Goal: Book appointment/travel/reservation

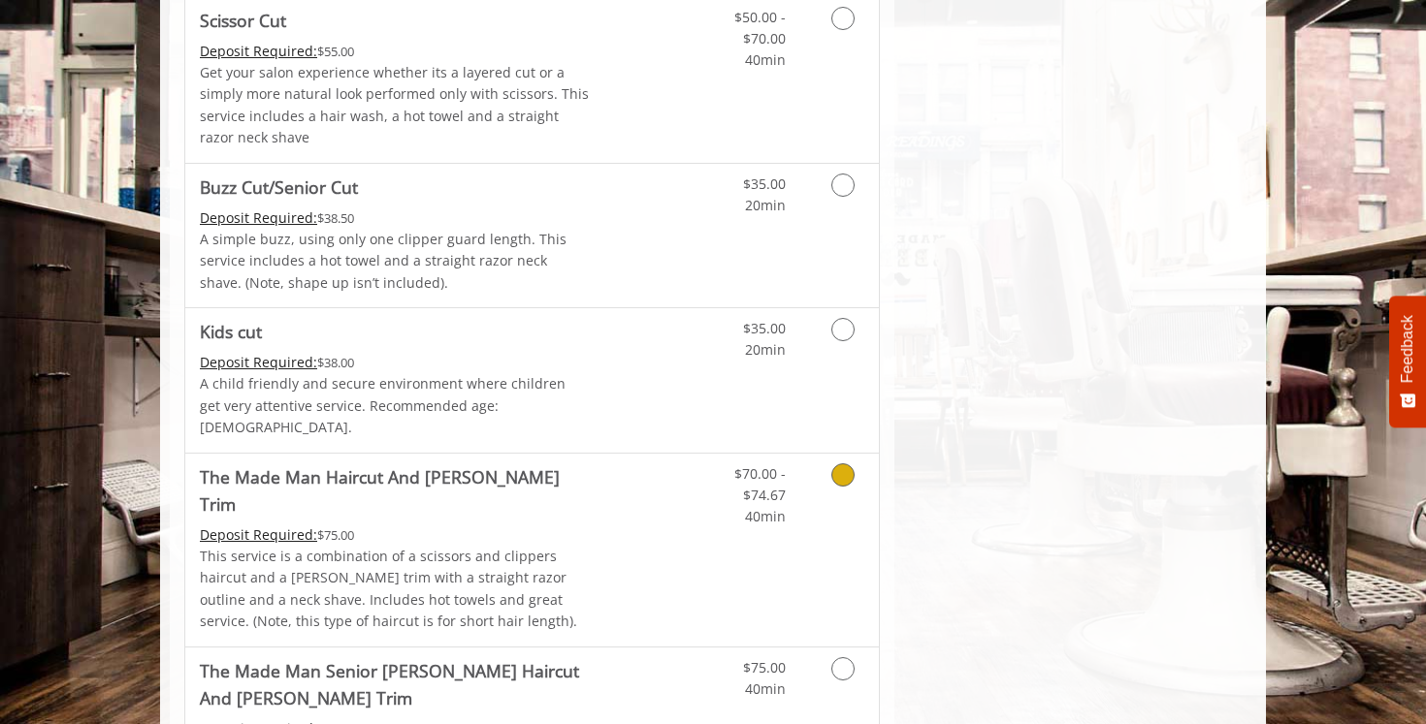
click at [507, 525] on div "Deposit Required: $75.00" at bounding box center [395, 535] width 390 height 21
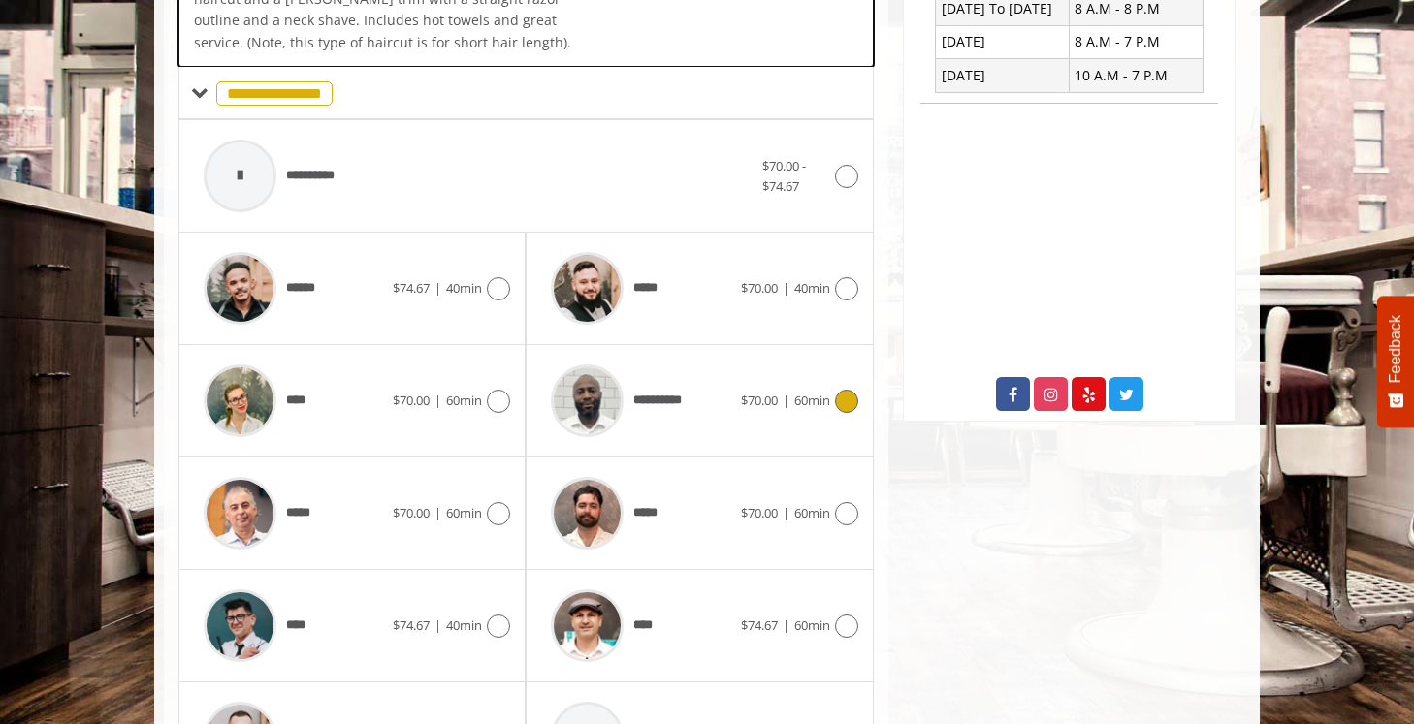
scroll to position [590, 0]
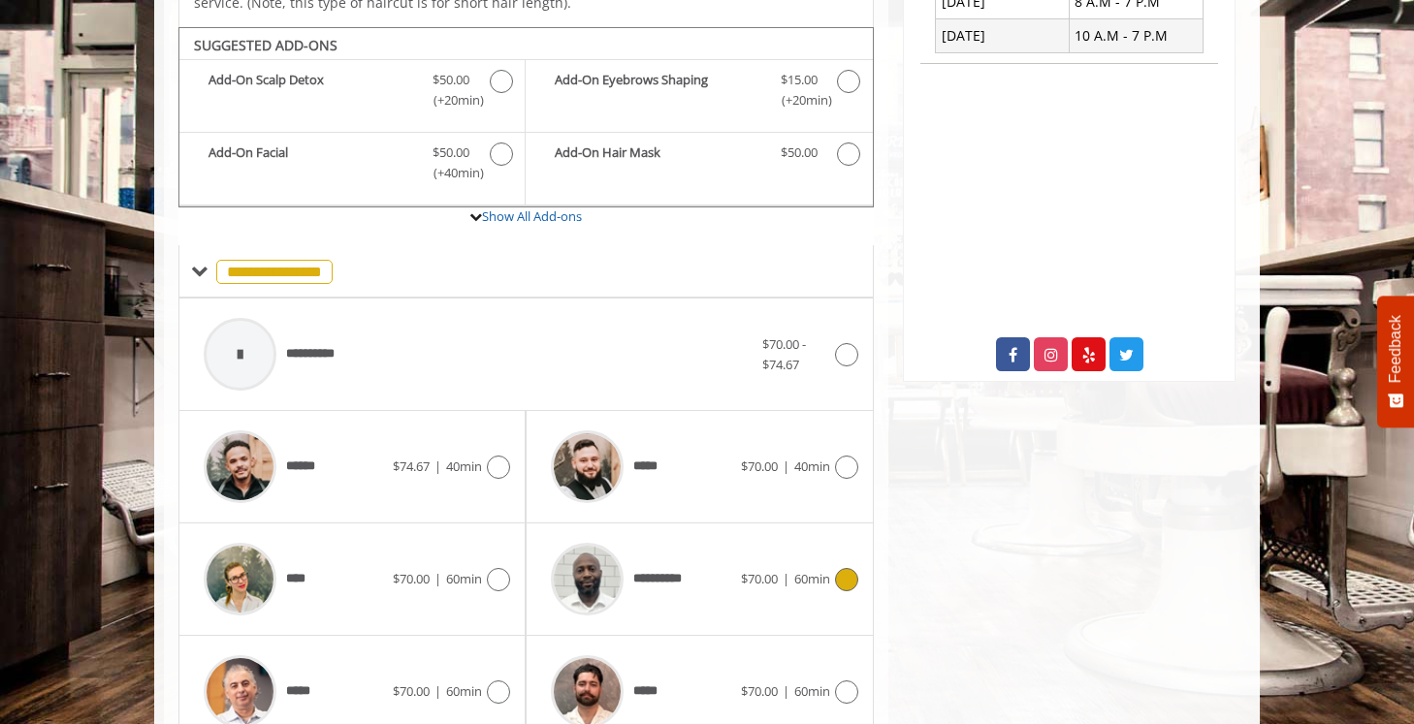
click at [688, 572] on span "**********" at bounding box center [617, 579] width 153 height 92
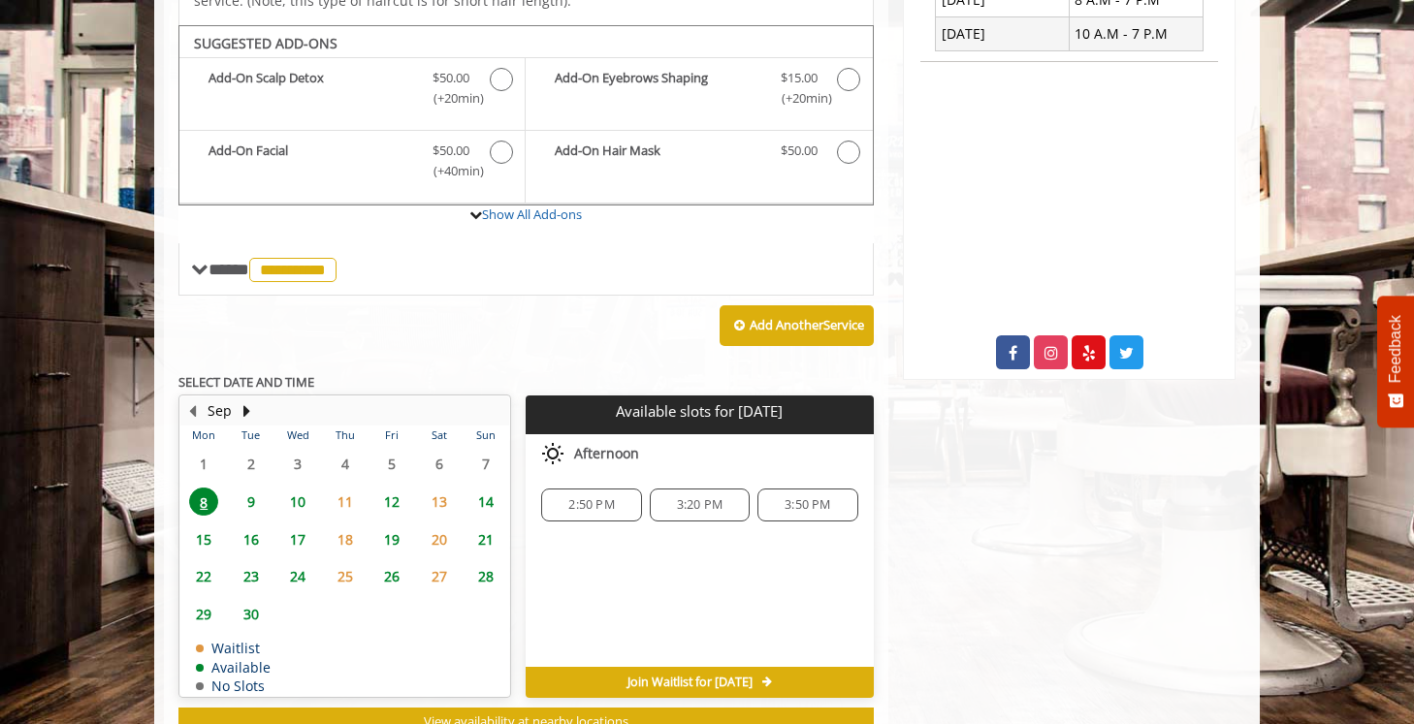
scroll to position [591, 0]
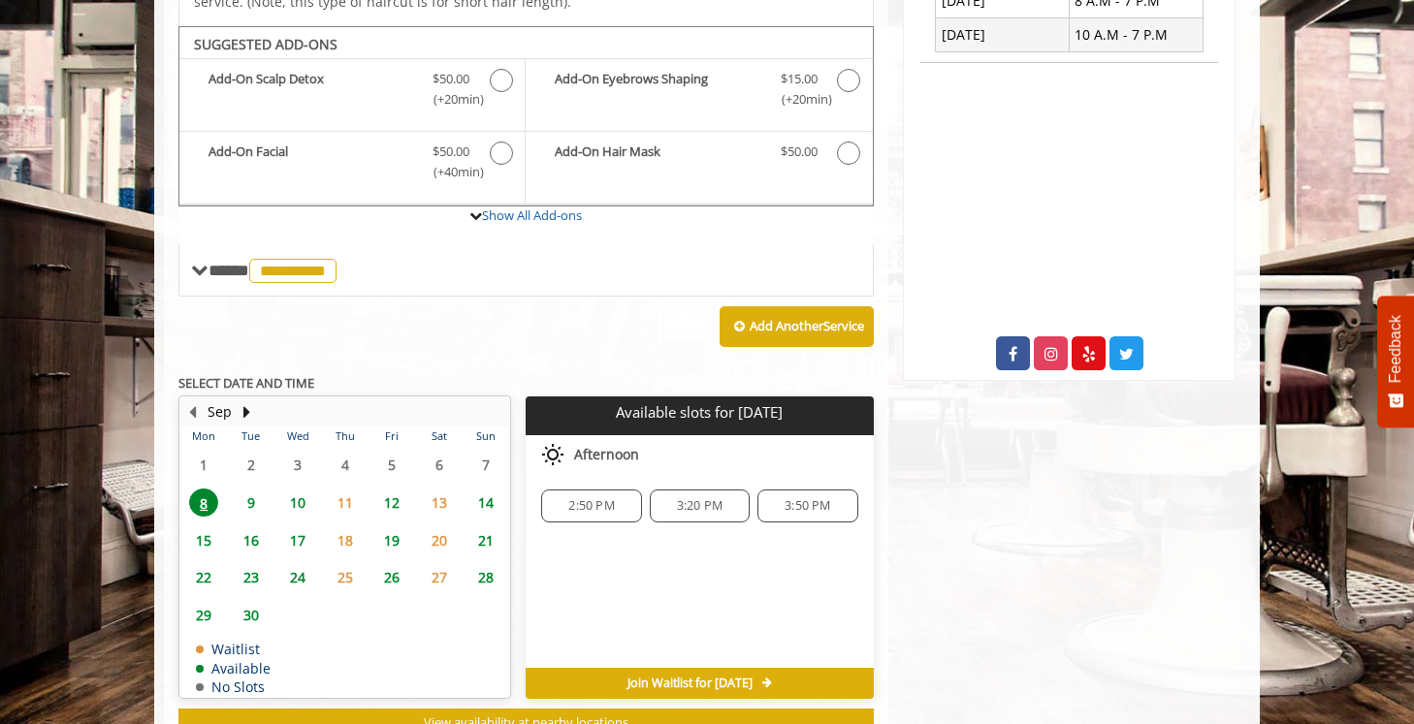
click at [255, 489] on span "9" at bounding box center [251, 503] width 29 height 28
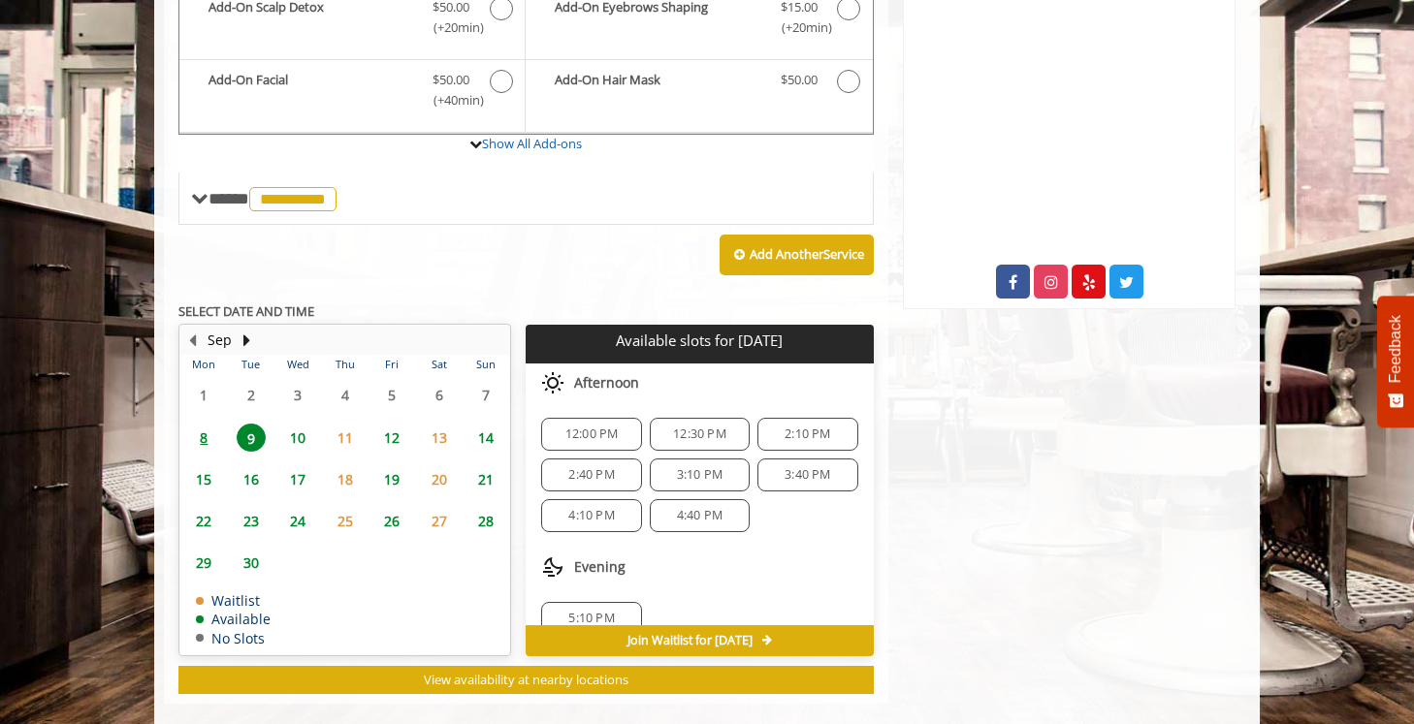
scroll to position [25, 0]
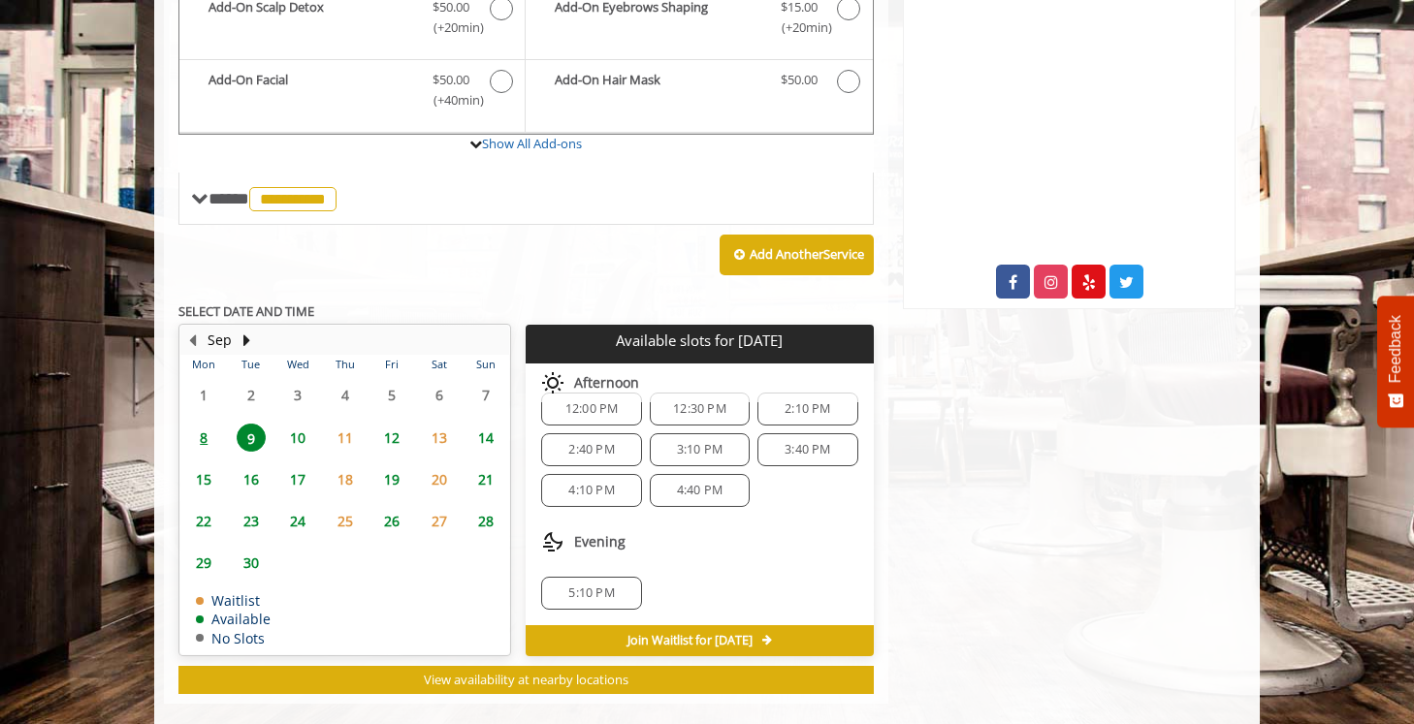
click at [207, 424] on span "8" at bounding box center [203, 438] width 29 height 28
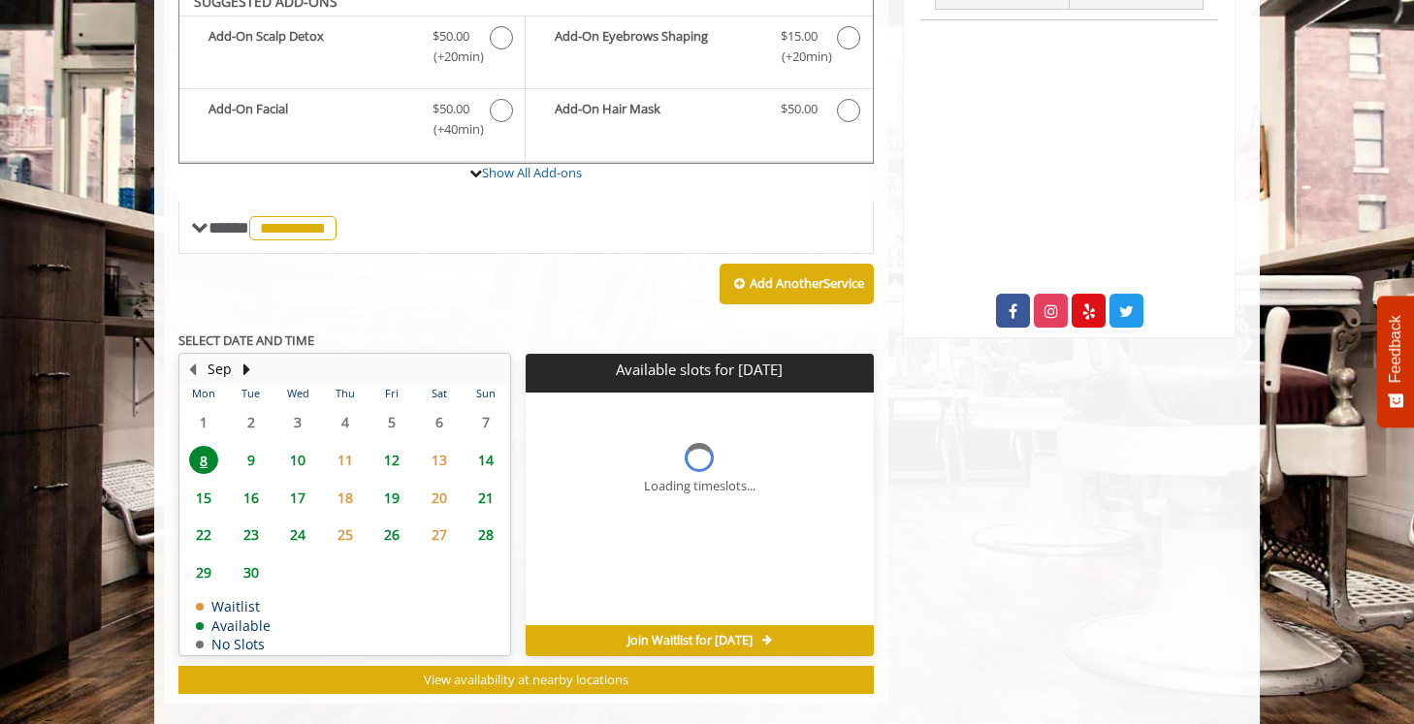
scroll to position [0, 0]
click at [817, 456] on span "3:50 PM" at bounding box center [808, 464] width 46 height 16
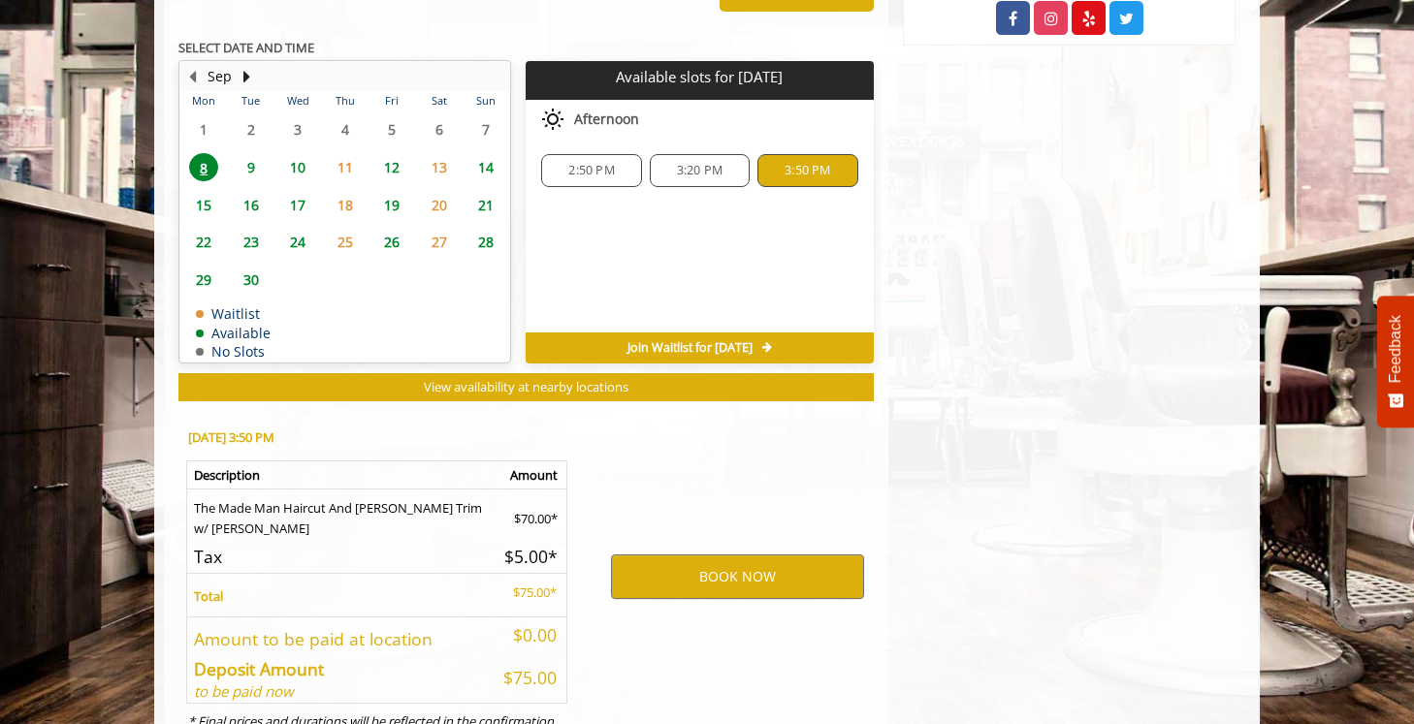
scroll to position [983, 0]
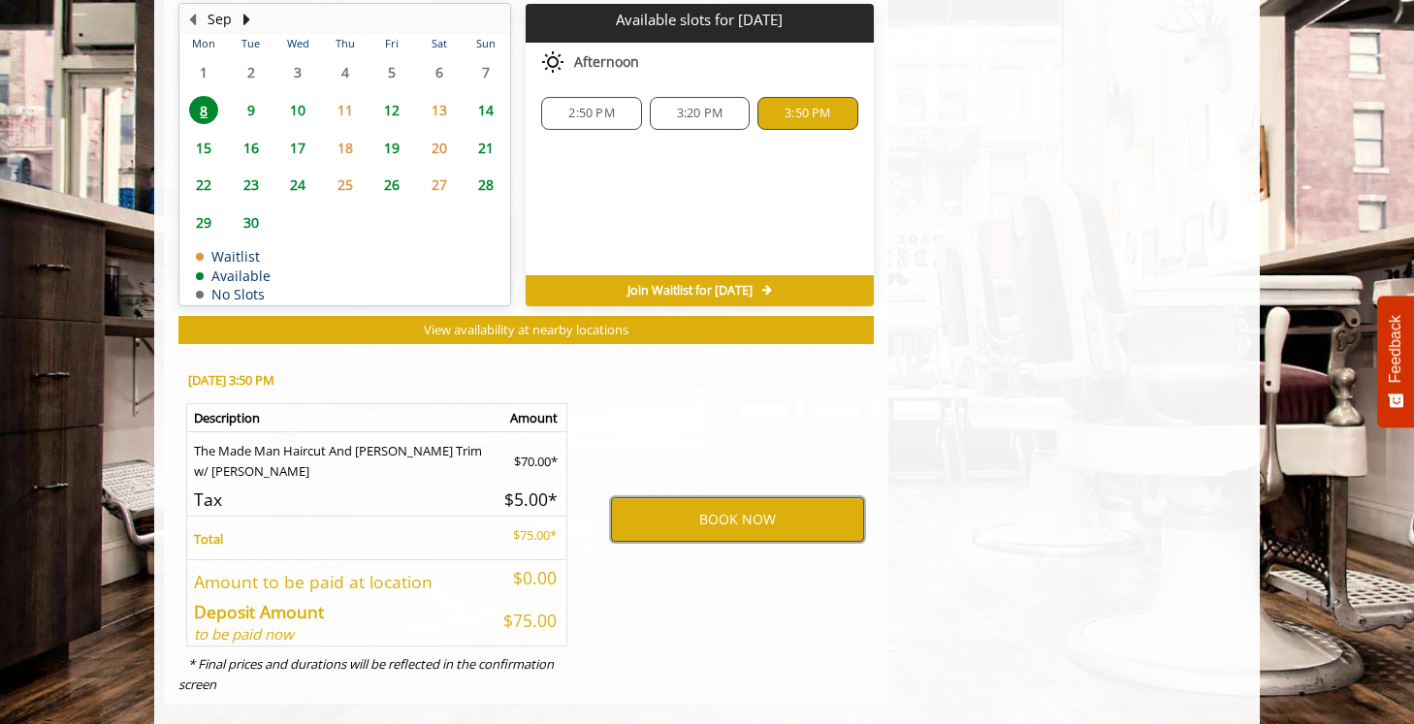
click at [786, 504] on button "BOOK NOW" at bounding box center [737, 519] width 253 height 45
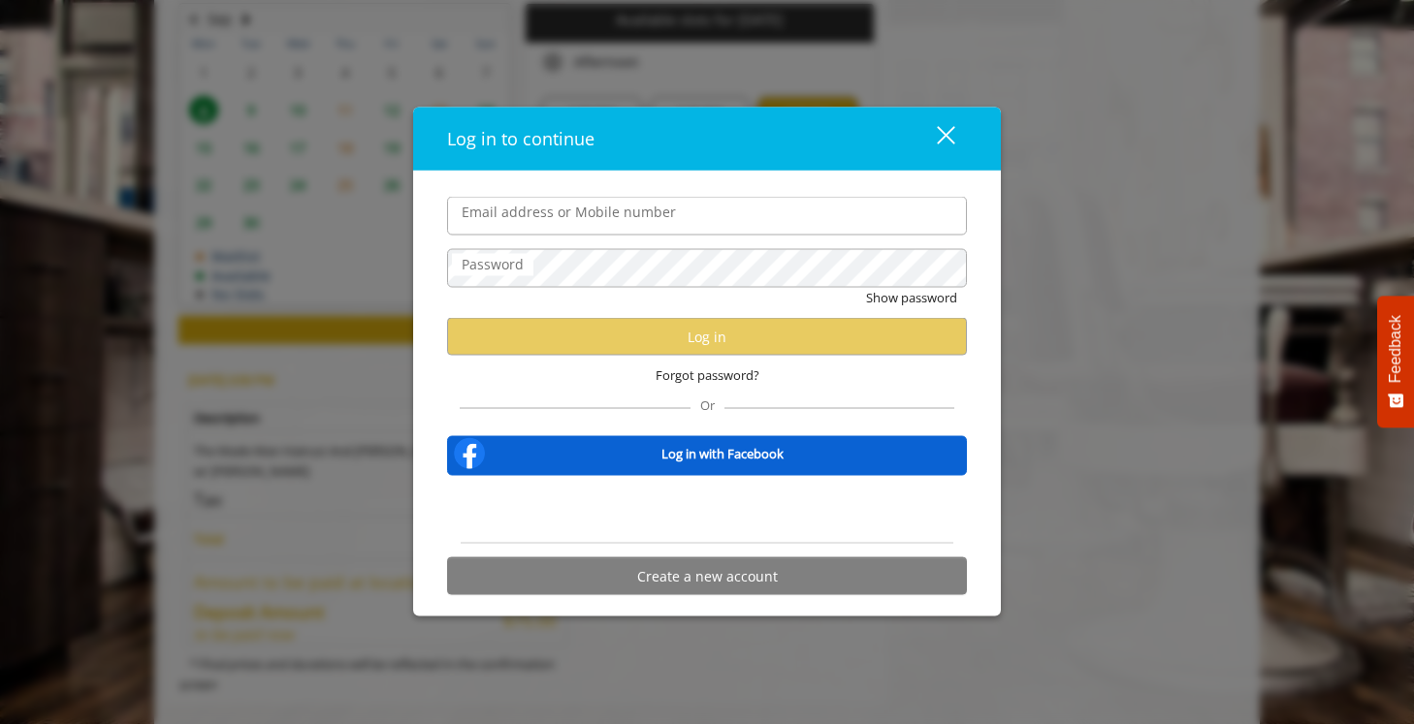
type input "**********"
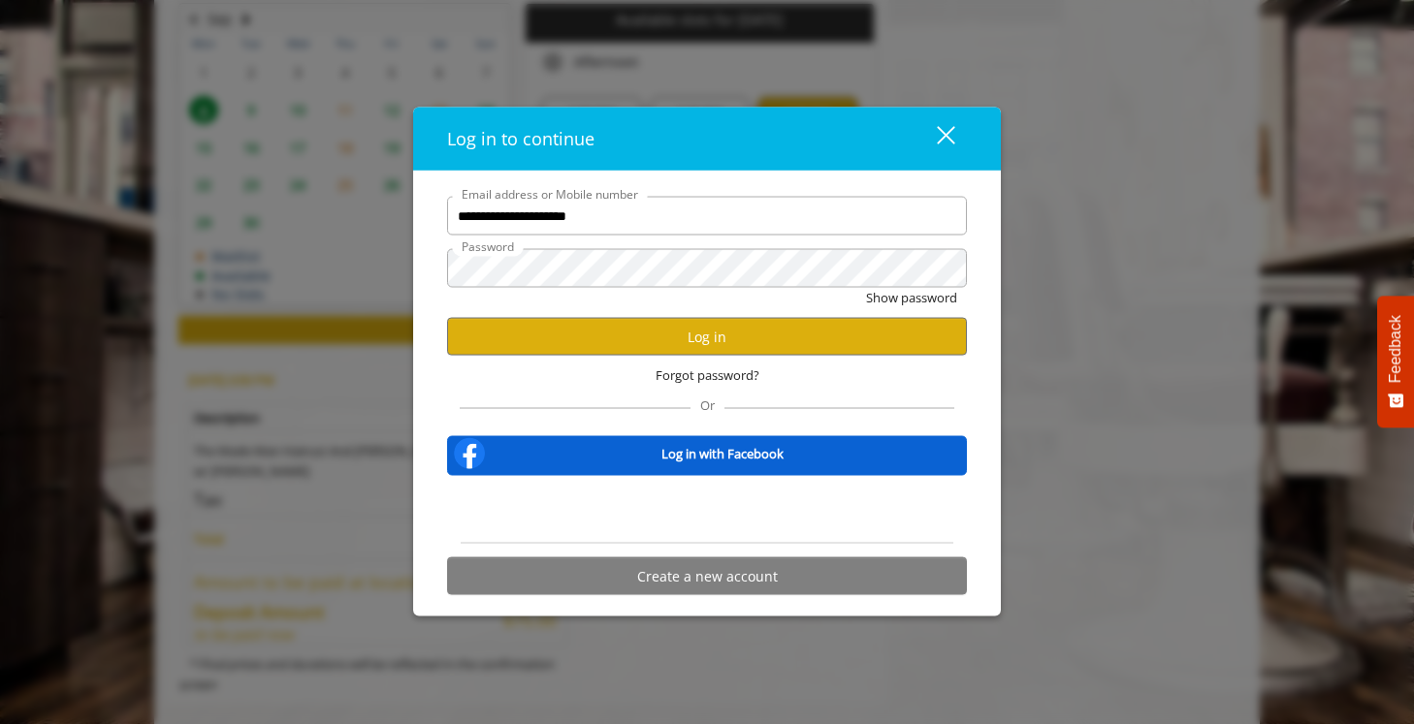
scroll to position [0, 0]
click at [726, 354] on button "Log in" at bounding box center [707, 337] width 520 height 38
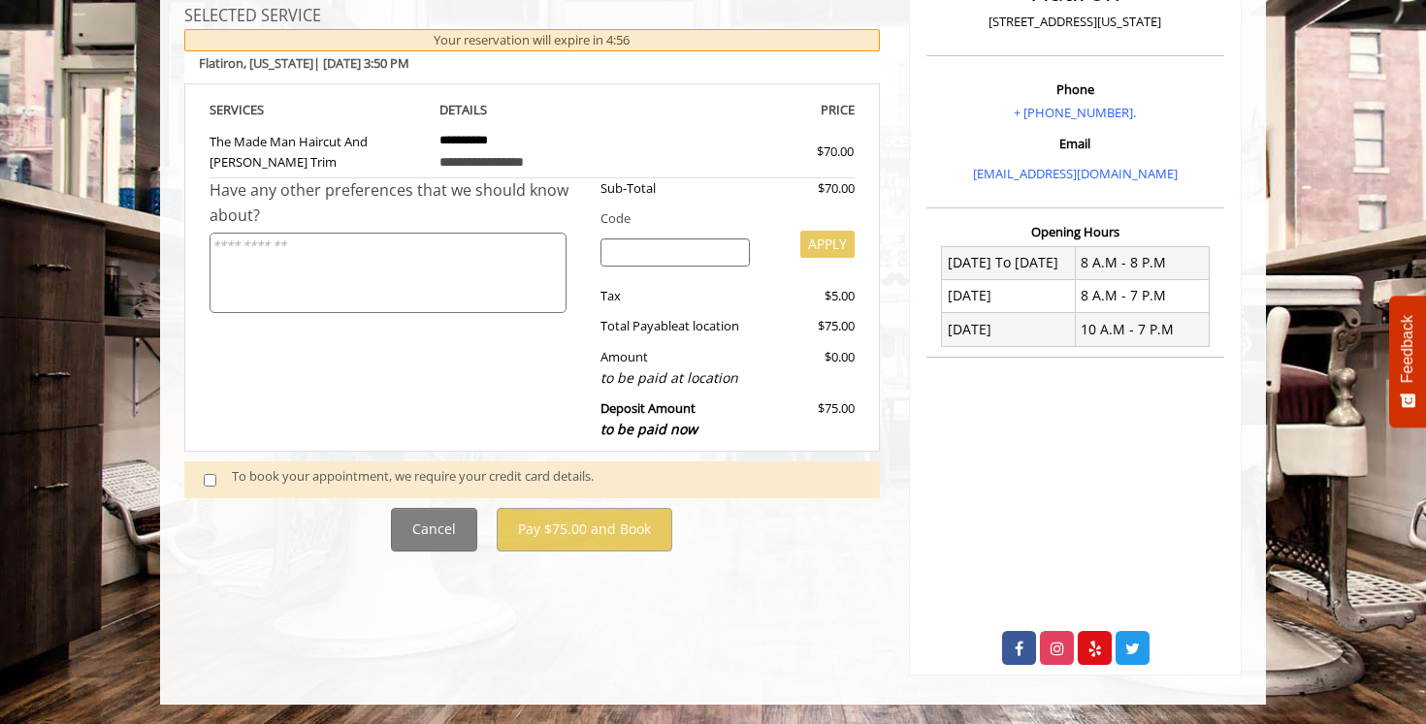
scroll to position [349, 0]
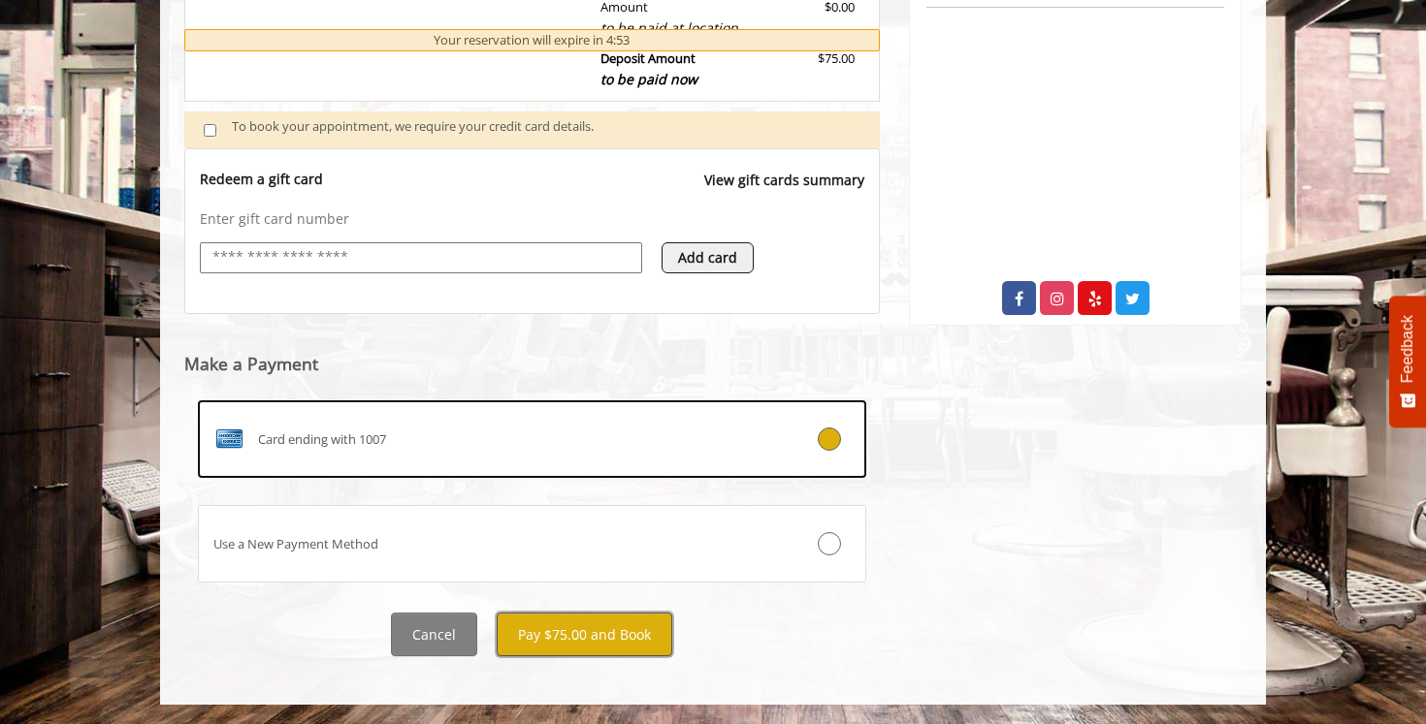
click at [602, 635] on button "Pay $75.00 and Book" at bounding box center [585, 635] width 176 height 44
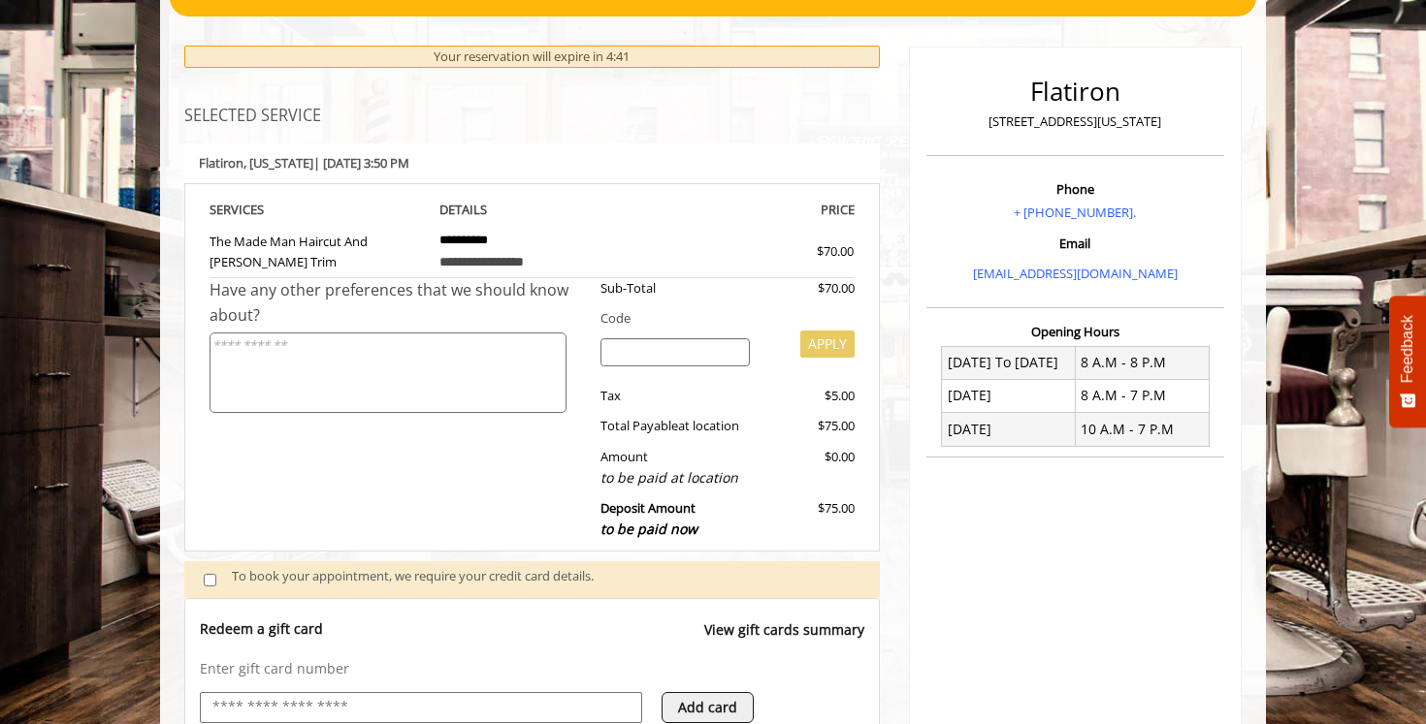
scroll to position [178, 0]
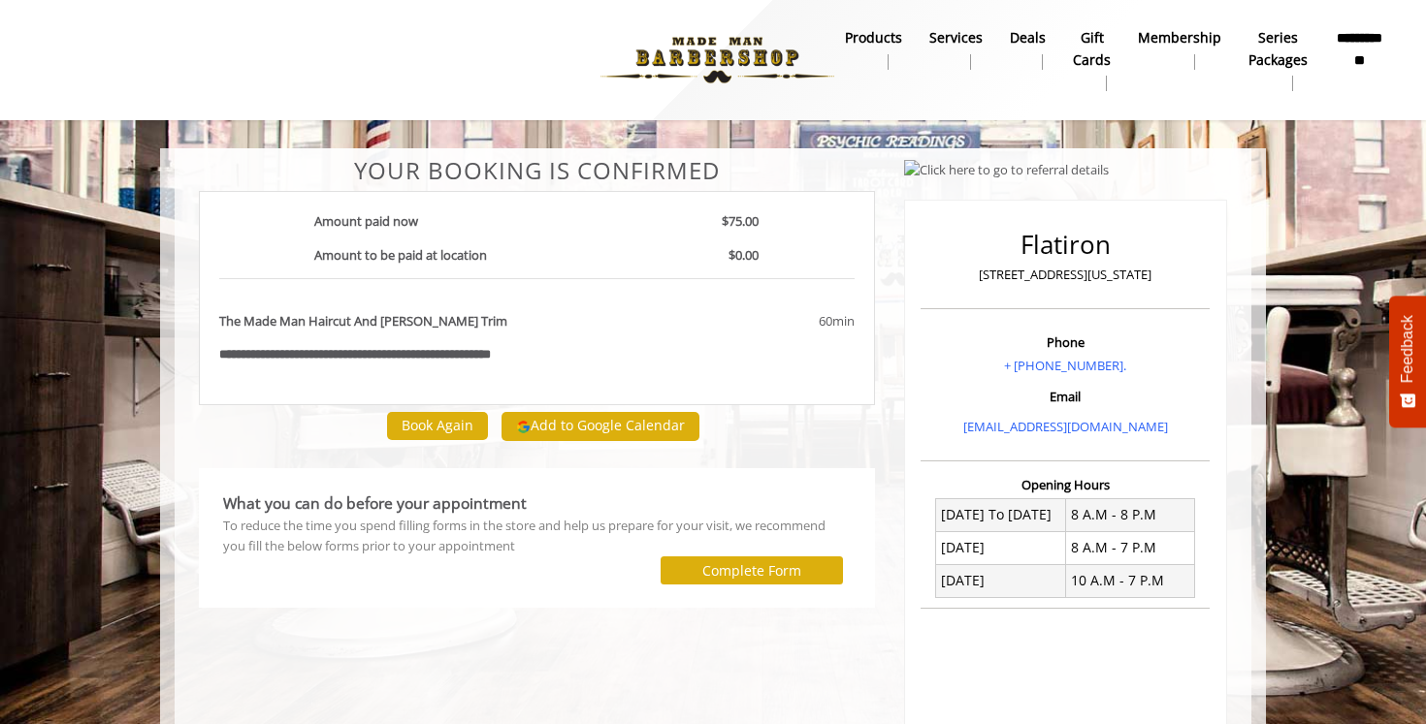
scroll to position [1, 0]
click at [697, 567] on button "Complete Form" at bounding box center [751, 570] width 182 height 28
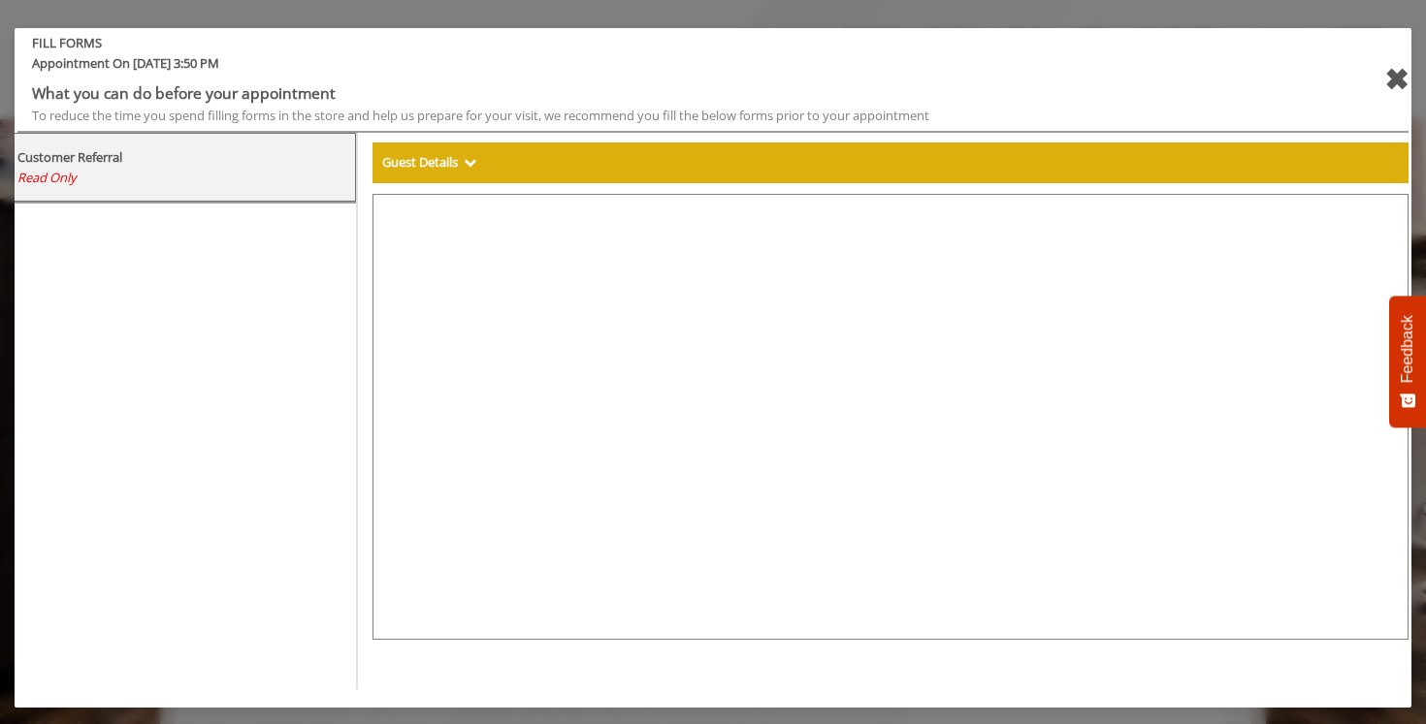
select select "***"
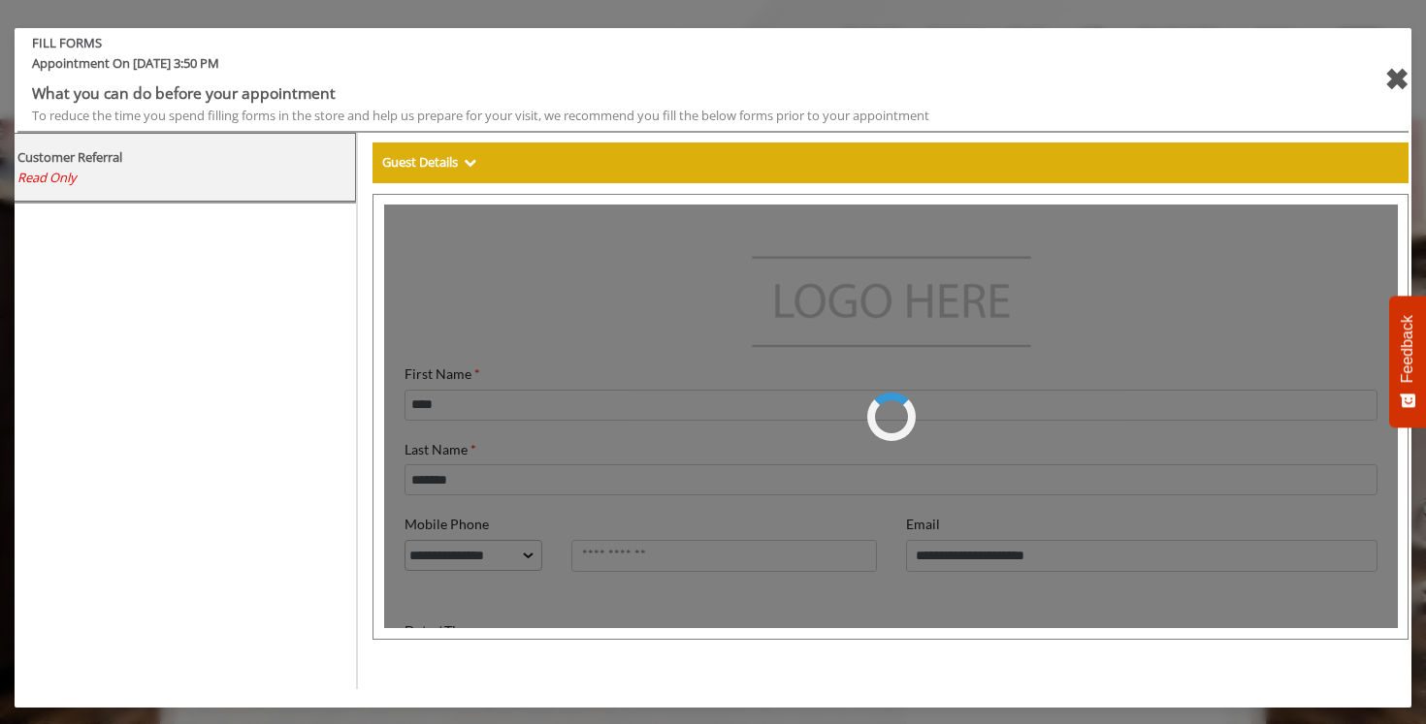
scroll to position [0, 0]
